Goal: Task Accomplishment & Management: Use online tool/utility

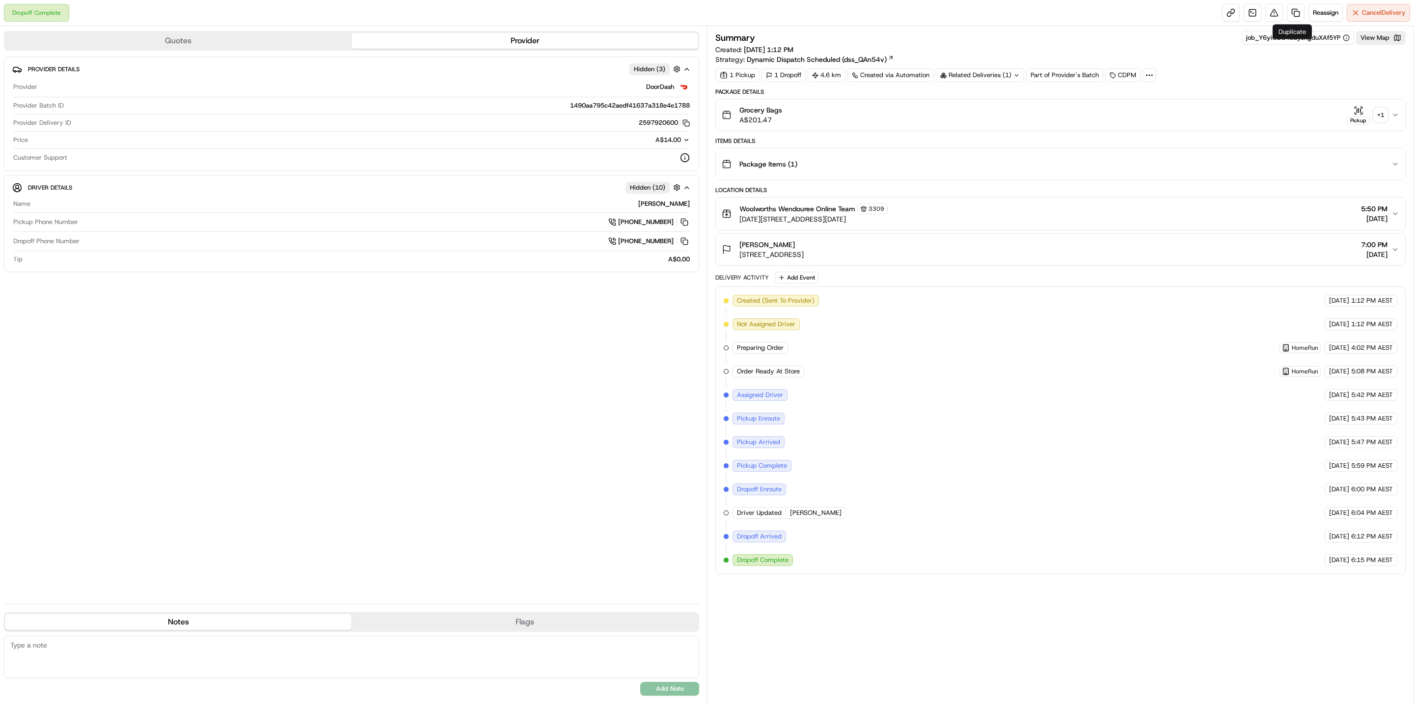
drag, startPoint x: 1264, startPoint y: 5, endPoint x: 1304, endPoint y: 14, distance: 40.7
click at [1304, 14] on div "Reassign Cancel Delivery" at bounding box center [1316, 13] width 188 height 18
click at [1296, 15] on link at bounding box center [1296, 13] width 18 height 18
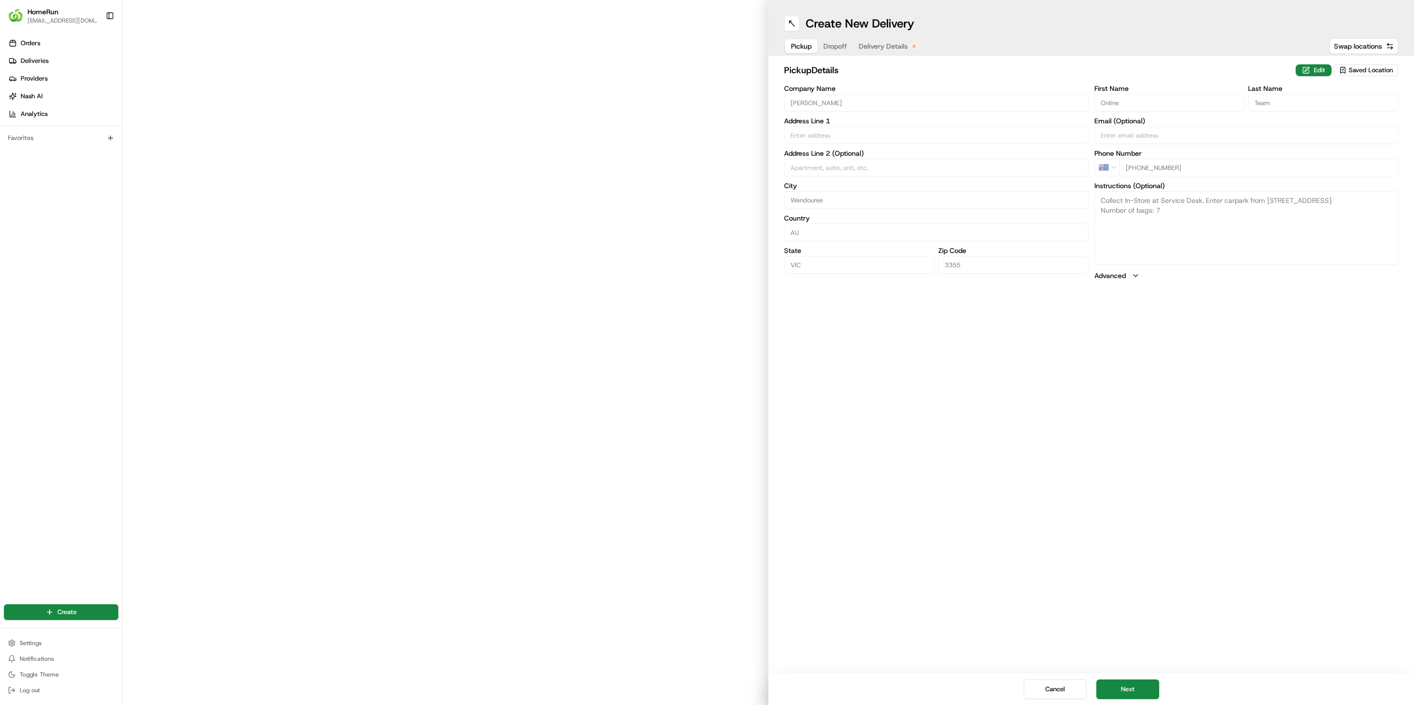
type input "[DATE][STREET_ADDRESS][DATE]"
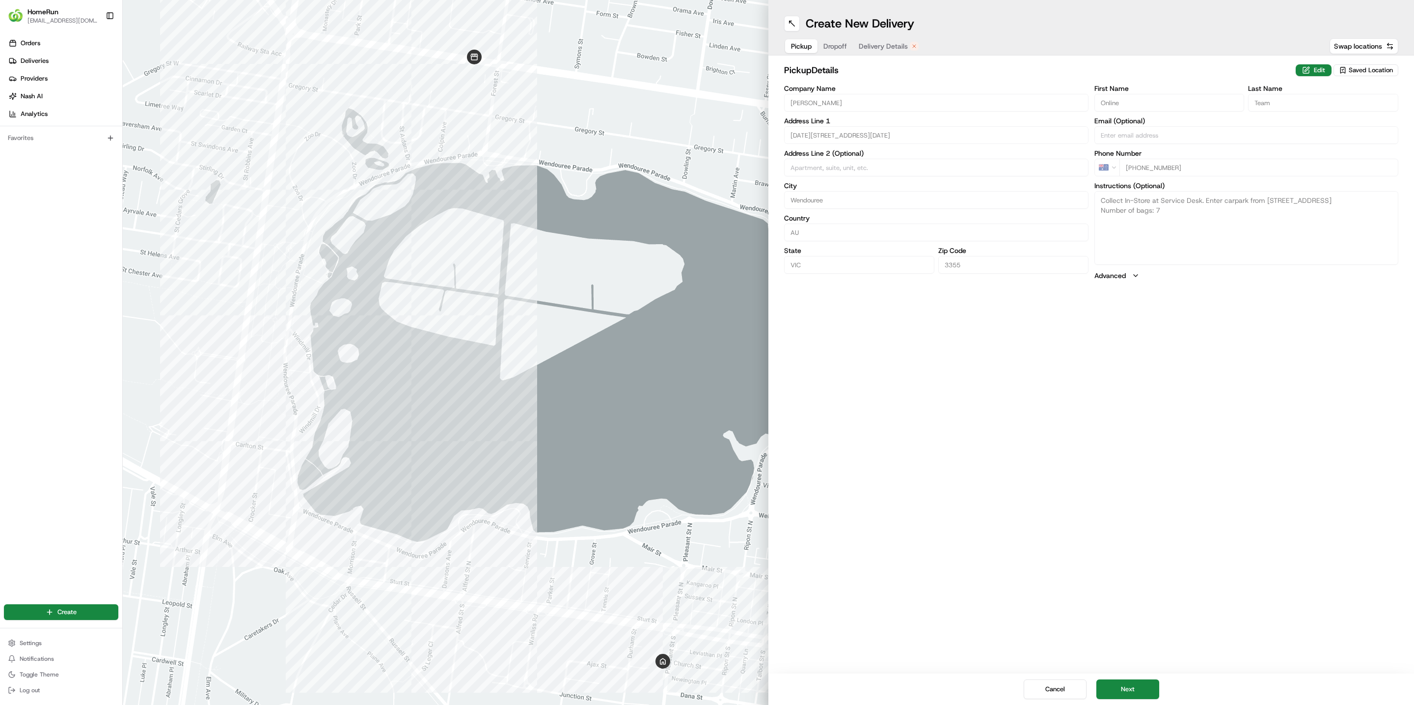
click at [880, 45] on span "Delivery Details" at bounding box center [883, 46] width 49 height 10
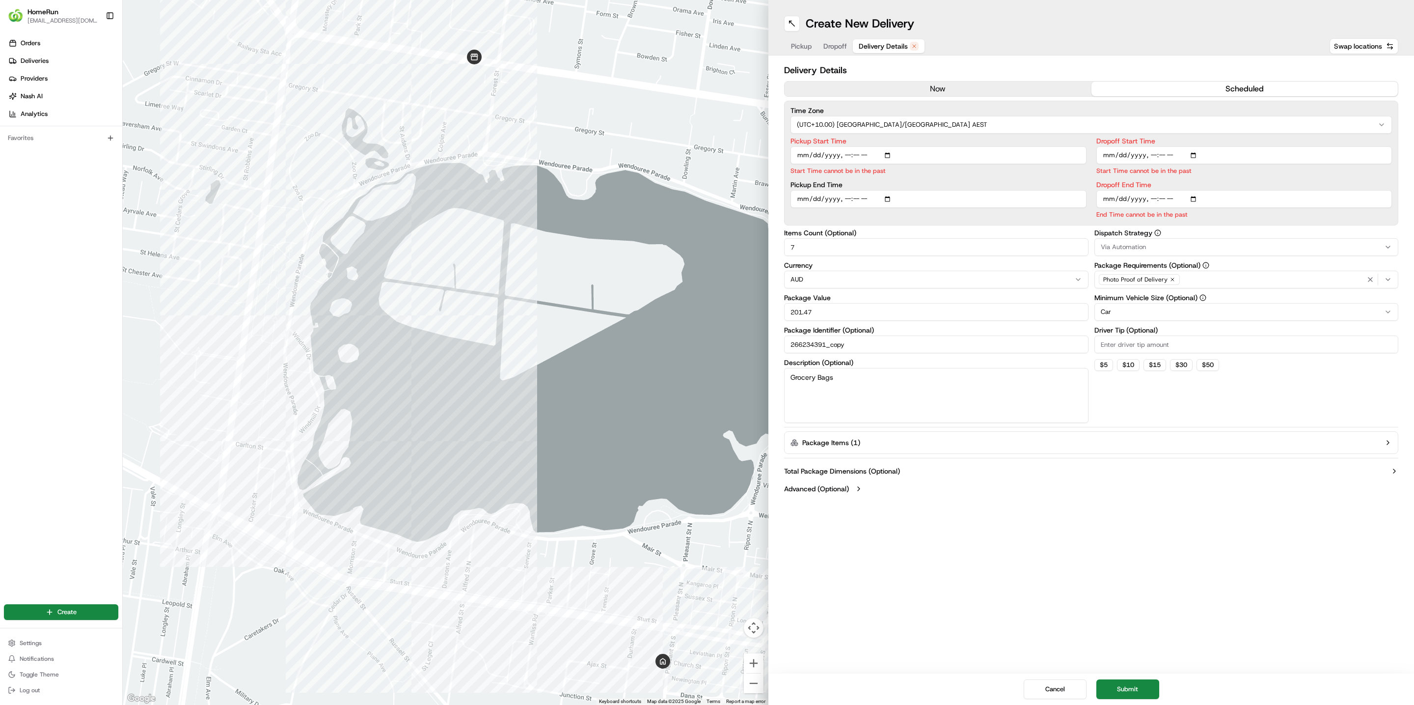
click at [828, 87] on button "now" at bounding box center [938, 89] width 307 height 15
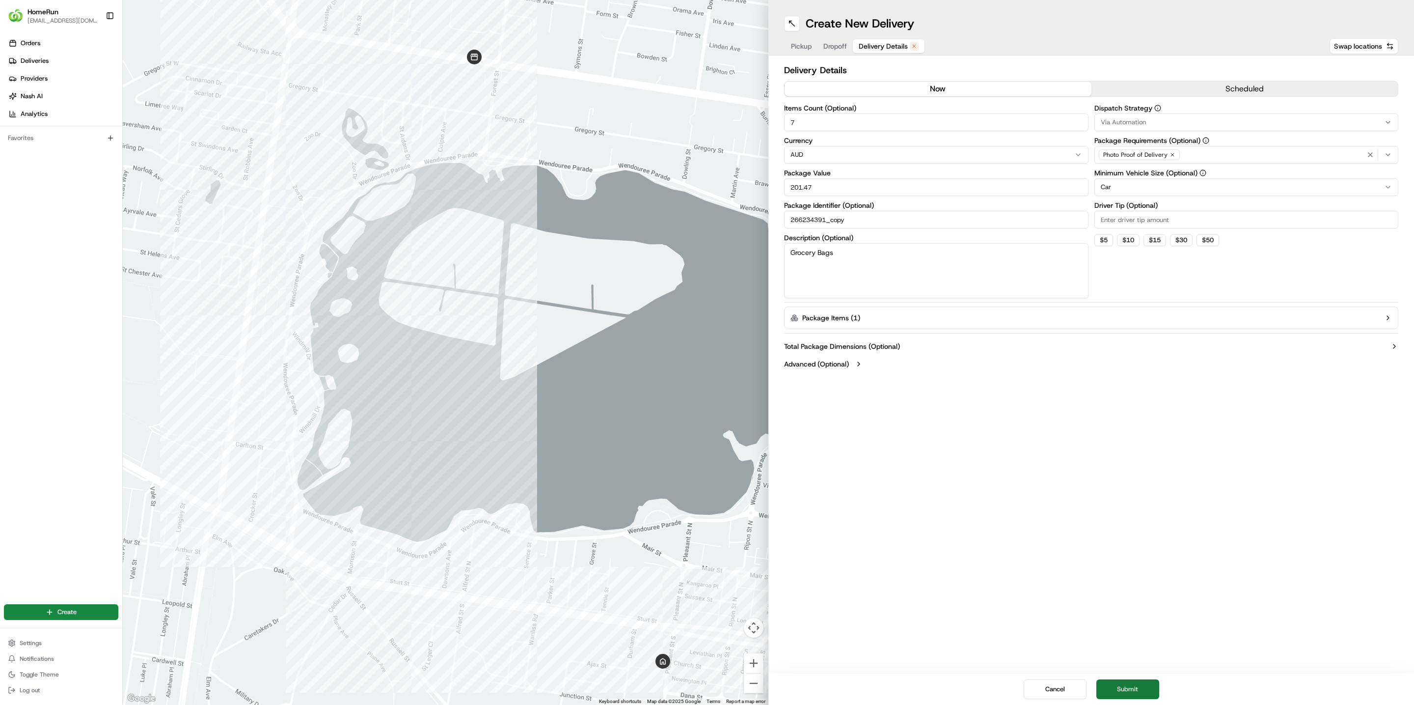
click at [1126, 683] on button "Submit" at bounding box center [1128, 689] width 63 height 20
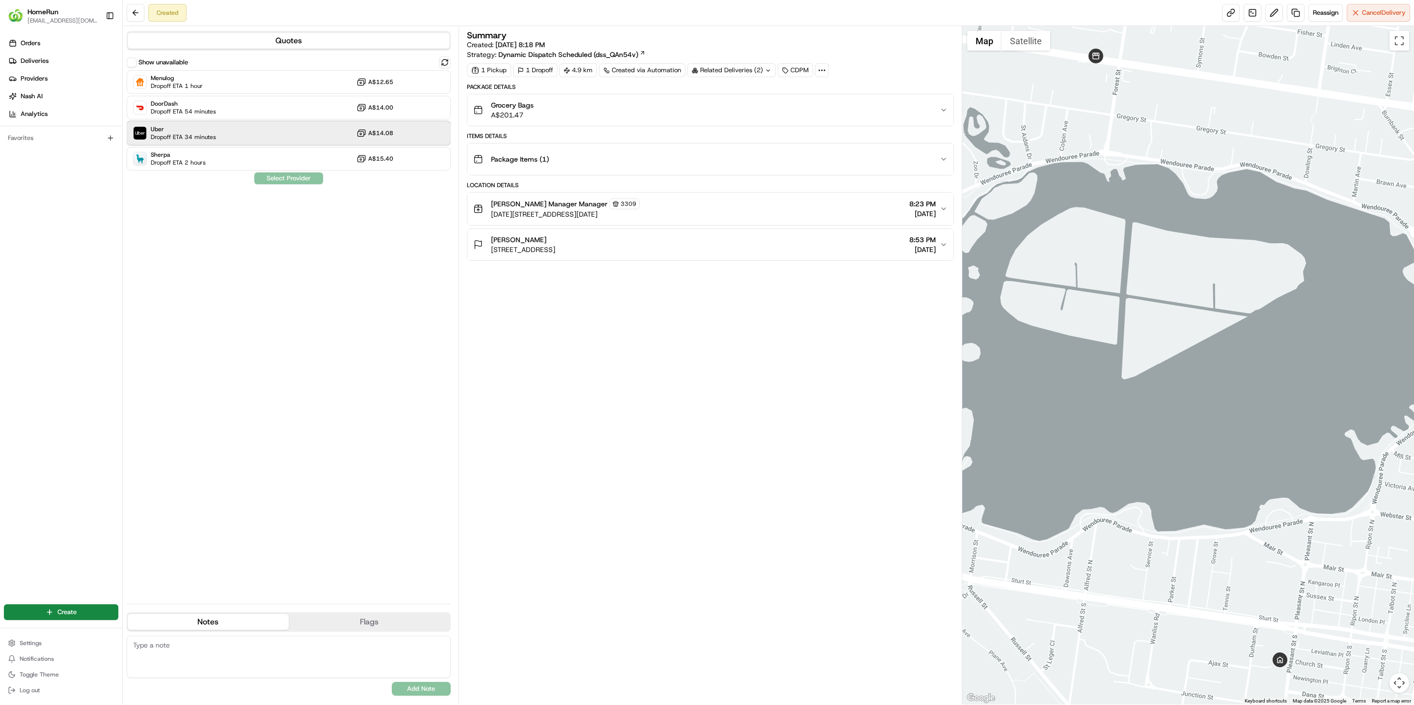
click at [223, 127] on div "Uber Dropoff ETA 34 minutes A$14.08" at bounding box center [289, 133] width 324 height 24
click at [276, 177] on button "Assign Provider" at bounding box center [289, 178] width 70 height 12
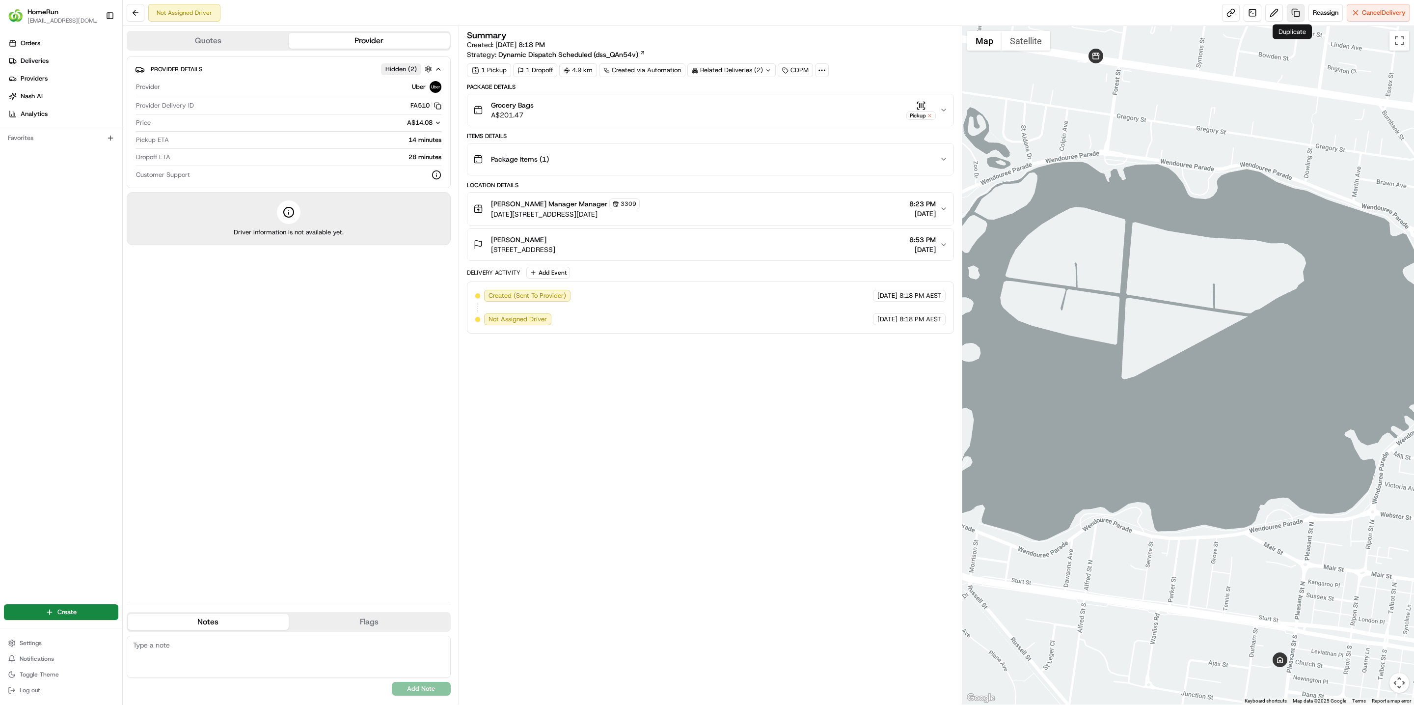
click at [1292, 13] on link at bounding box center [1296, 13] width 18 height 18
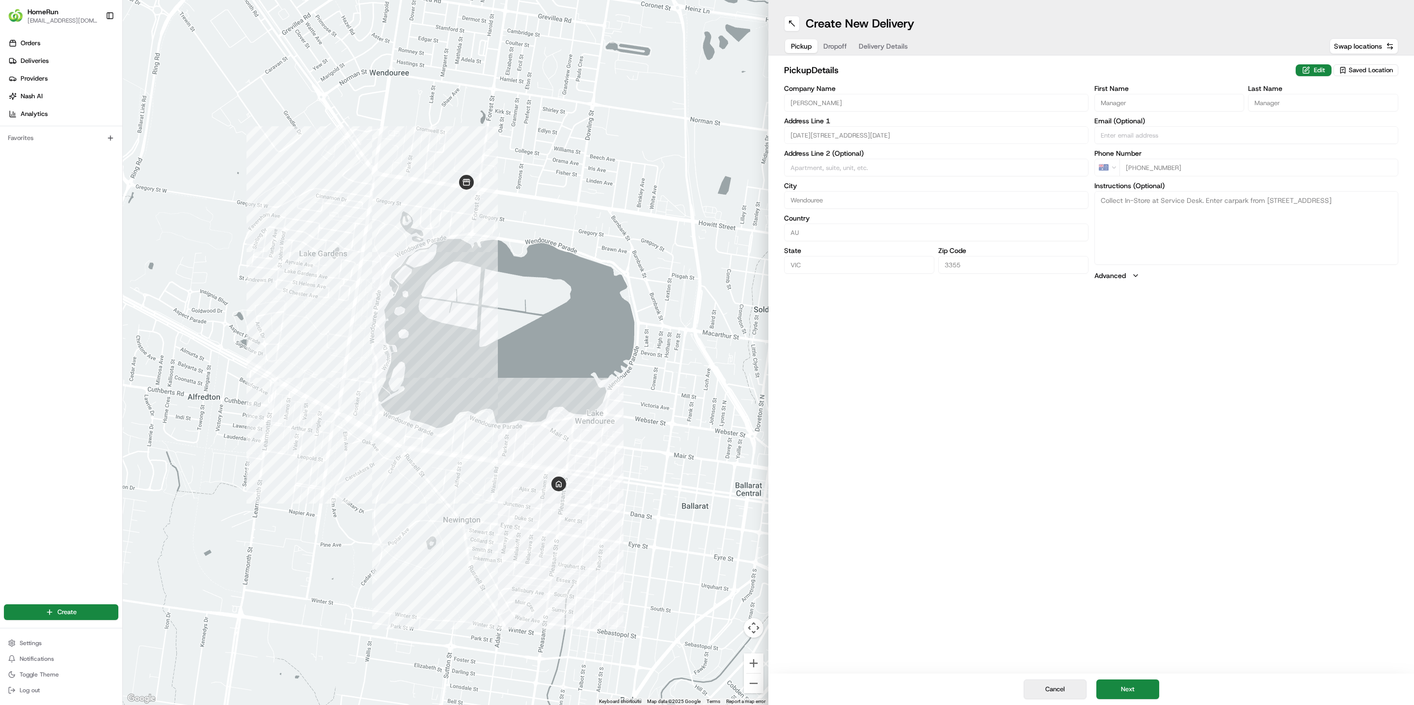
click at [1053, 682] on button "Cancel" at bounding box center [1055, 689] width 63 height 20
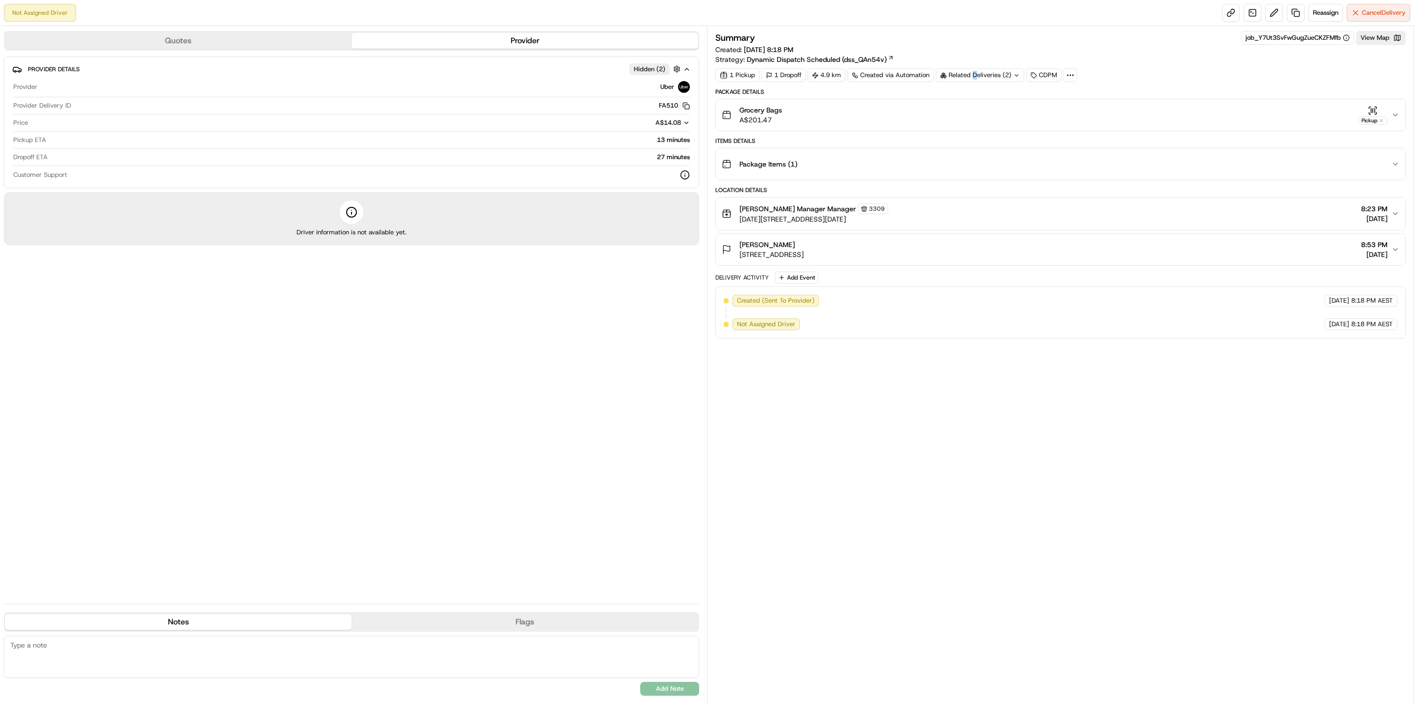
click at [978, 73] on div "Related Deliveries (2)" at bounding box center [980, 75] width 88 height 14
click at [1005, 115] on span "job_Y6yiGDd45dyengduXAf5YP" at bounding box center [1008, 115] width 95 height 9
